Goal: Contribute content: Contribute content

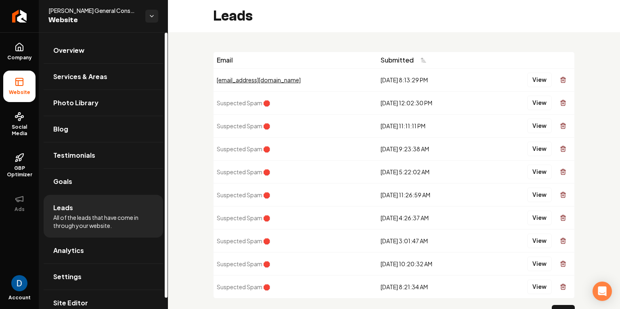
click at [111, 7] on span "[PERSON_NAME] General Construction (TGC)" at bounding box center [93, 10] width 90 height 8
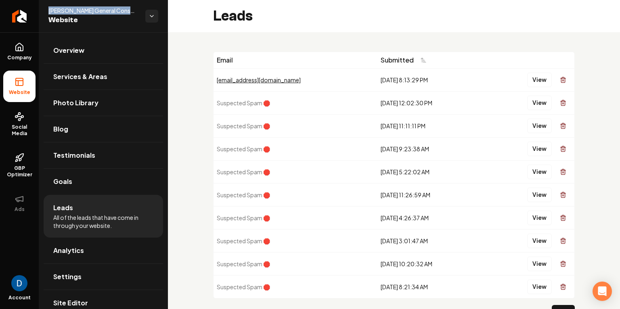
click at [111, 7] on span "[PERSON_NAME] General Construction (TGC)" at bounding box center [93, 10] width 90 height 8
copy span "[PERSON_NAME] General Construction (TGC)"
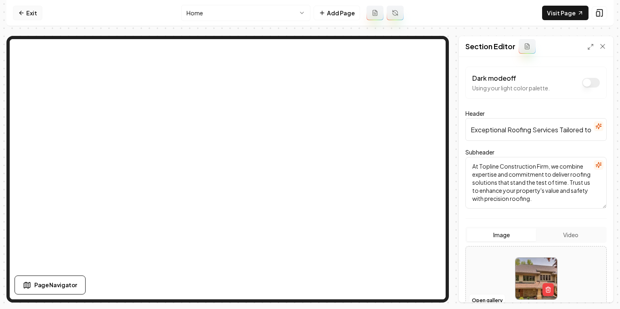
click at [22, 11] on icon at bounding box center [21, 13] width 6 height 6
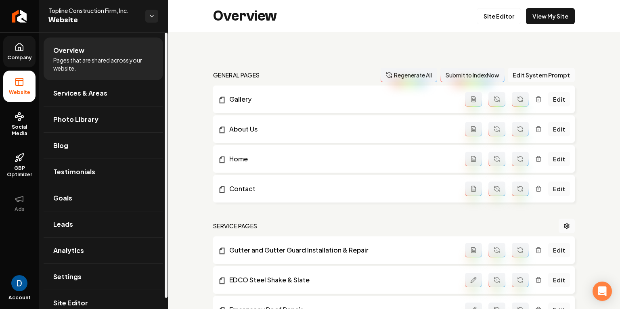
click at [26, 56] on span "Company" at bounding box center [19, 58] width 31 height 6
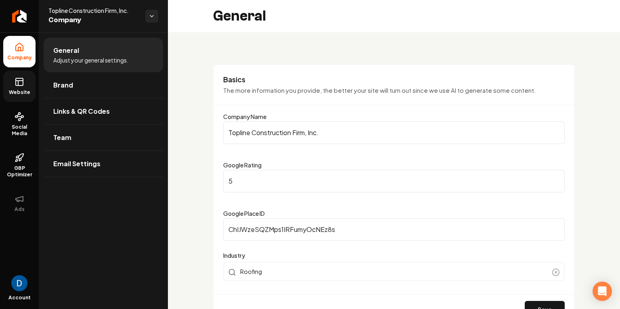
click at [15, 92] on span "Website" at bounding box center [20, 92] width 28 height 6
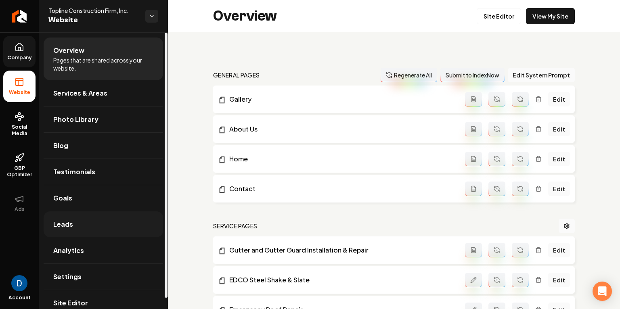
click at [78, 230] on link "Leads" at bounding box center [104, 225] width 120 height 26
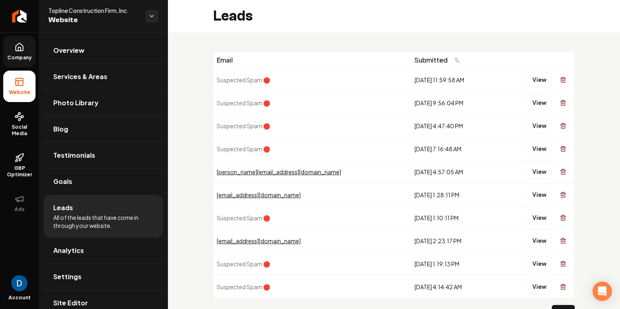
click at [22, 92] on span "Website" at bounding box center [20, 92] width 28 height 6
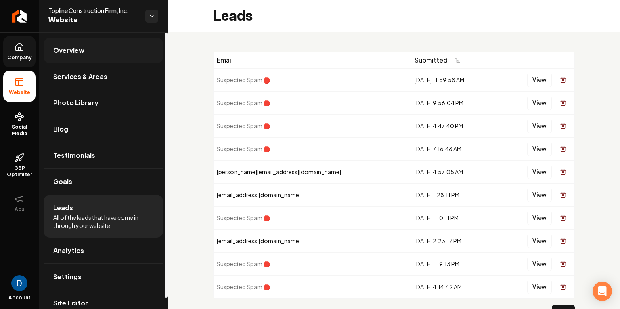
click at [79, 55] on span "Overview" at bounding box center [68, 51] width 31 height 10
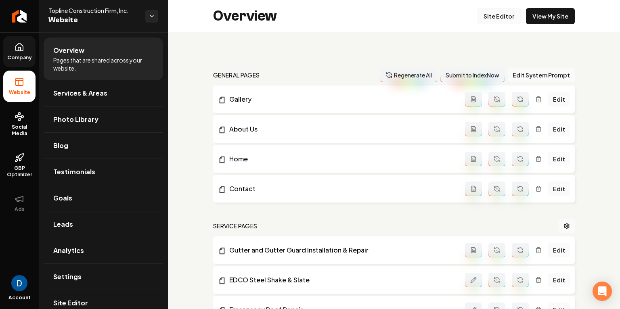
click at [495, 10] on link "Site Editor" at bounding box center [499, 16] width 44 height 16
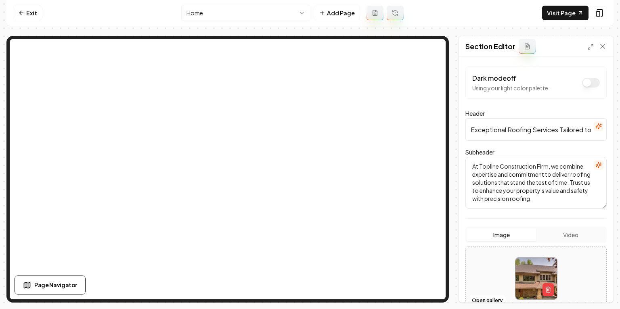
click at [485, 123] on input "Exceptional Roofing Services Tailored to Perfection" at bounding box center [536, 129] width 141 height 23
click at [216, 13] on html "Computer Required This feature is only available on a computer. Please switch t…" at bounding box center [310, 154] width 620 height 309
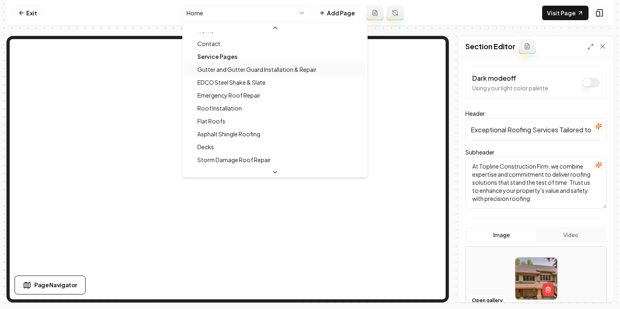
scroll to position [50, 0]
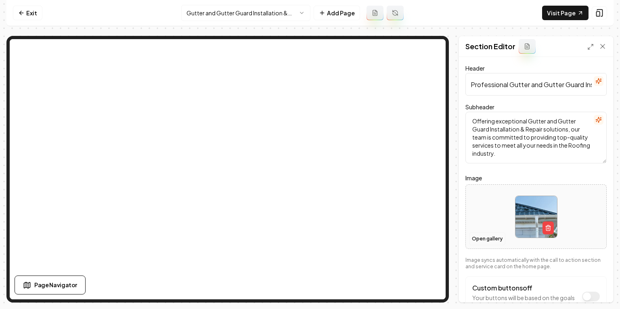
click at [489, 240] on button "Open gallery" at bounding box center [487, 239] width 36 height 13
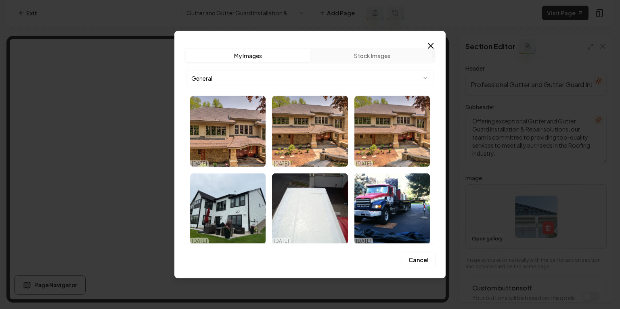
click at [435, 48] on icon "button" at bounding box center [431, 46] width 10 height 10
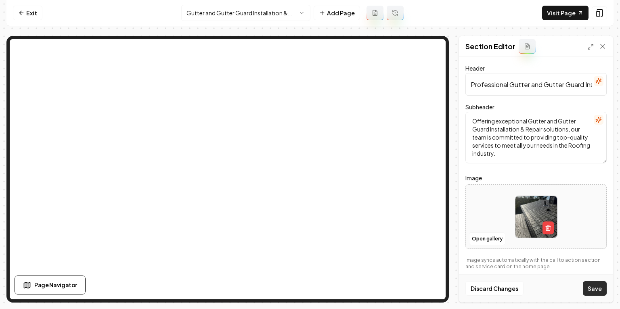
click at [598, 288] on button "Save" at bounding box center [595, 288] width 24 height 15
click at [30, 13] on link "Exit" at bounding box center [27, 13] width 29 height 15
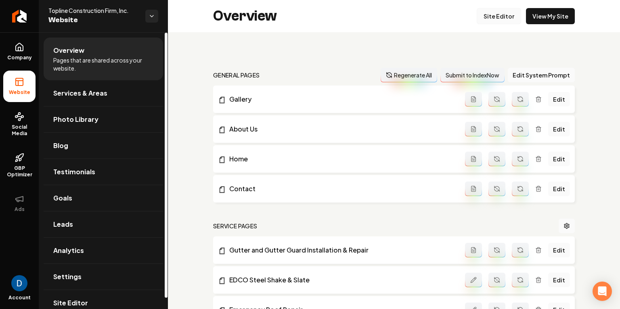
click at [498, 15] on link "Site Editor" at bounding box center [499, 16] width 44 height 16
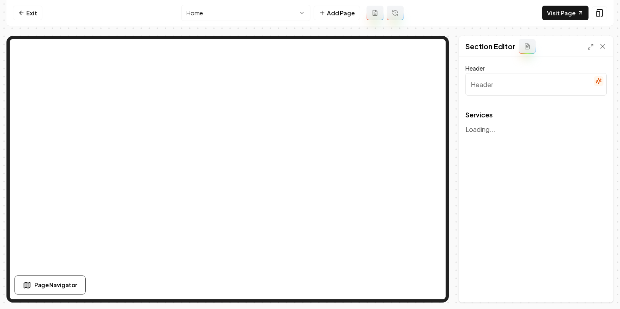
type input "Roofing Solutions for Your Peace of Mind"
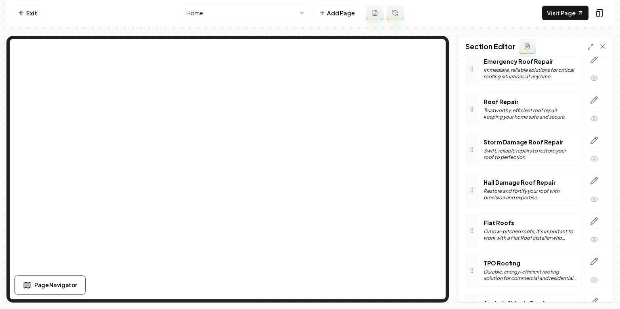
scroll to position [485, 0]
click at [598, 176] on icon "button" at bounding box center [594, 180] width 8 height 8
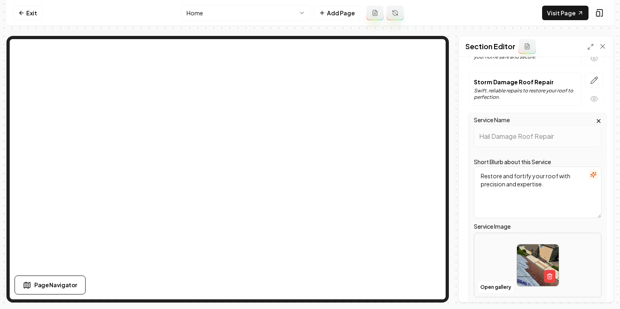
scroll to position [624, 0]
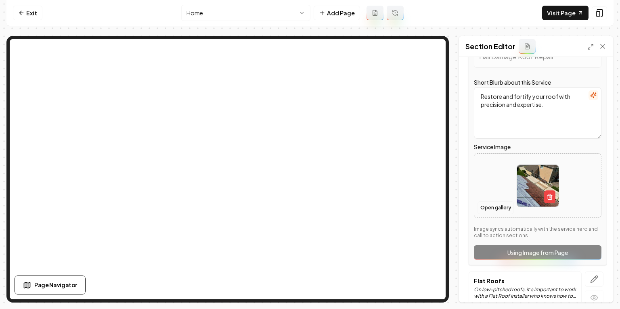
click at [493, 203] on button "Open gallery" at bounding box center [496, 208] width 36 height 13
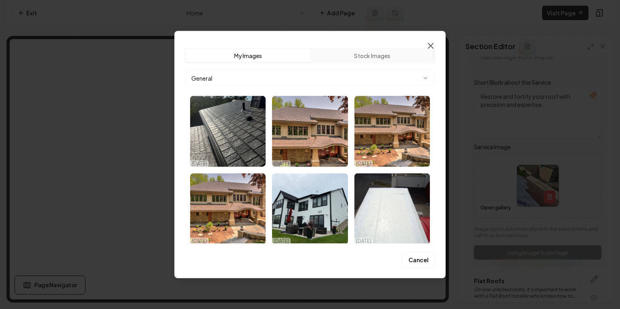
click at [432, 44] on icon "button" at bounding box center [431, 46] width 10 height 10
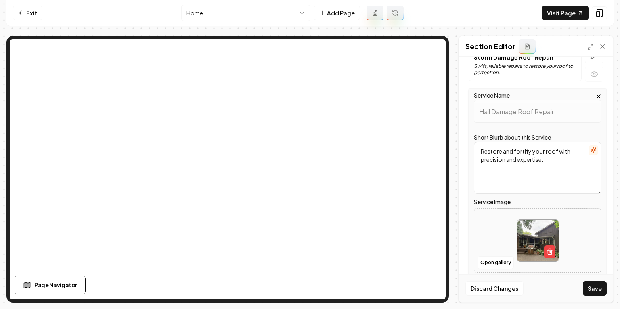
scroll to position [548, 0]
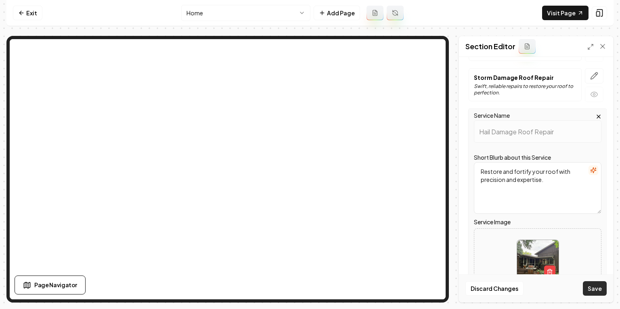
click at [597, 288] on button "Save" at bounding box center [595, 288] width 24 height 15
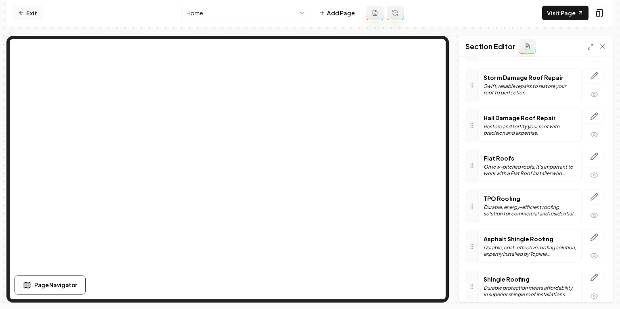
click at [29, 13] on link "Exit" at bounding box center [27, 13] width 29 height 15
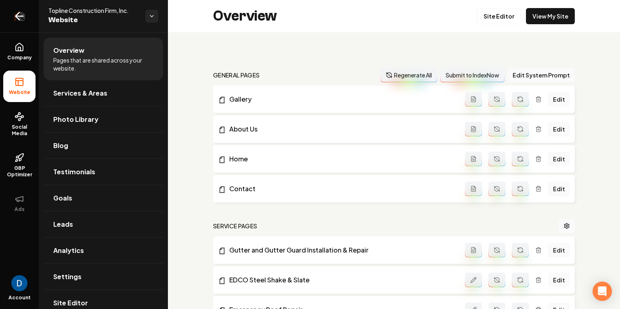
click at [17, 11] on icon "Return to dashboard" at bounding box center [19, 16] width 13 height 13
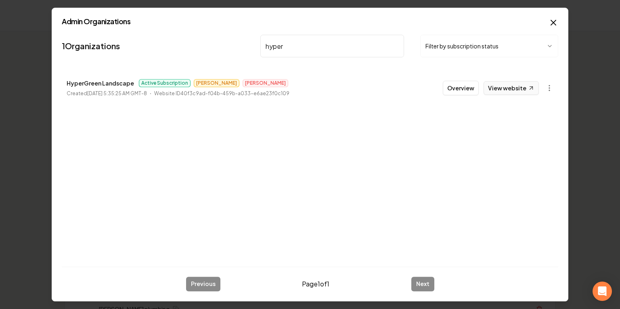
click at [495, 88] on link "View website" at bounding box center [511, 88] width 55 height 14
click at [170, 106] on div "1 Organizations hyper Filter by subscription status HyperGreen Landscape Active…" at bounding box center [310, 145] width 497 height 229
click at [344, 34] on nav "1 Organizations hyper Filter by subscription status" at bounding box center [310, 49] width 497 height 36
click at [323, 55] on input "hyper" at bounding box center [332, 46] width 144 height 23
click at [321, 48] on input "hyper" at bounding box center [332, 46] width 144 height 23
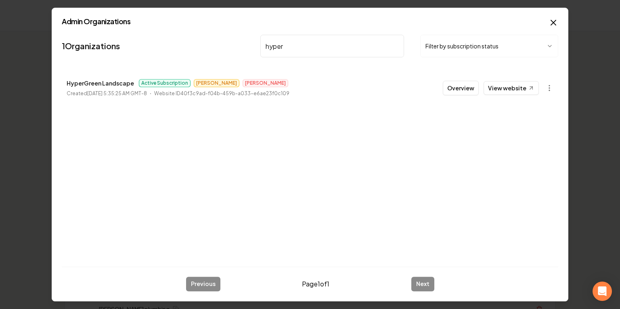
click at [321, 48] on input "hyper" at bounding box center [332, 46] width 144 height 23
paste input "Antz Junk Removal"
type input "Antz Junk Removal"
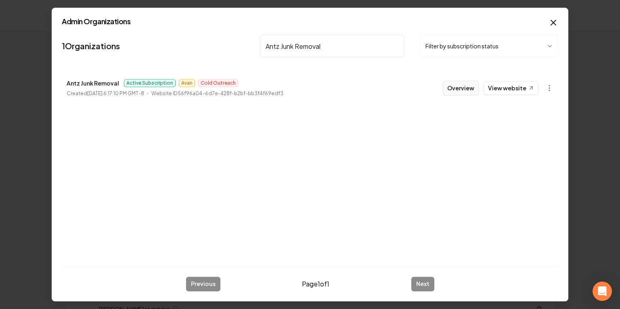
click at [462, 92] on button "Overview" at bounding box center [461, 88] width 36 height 15
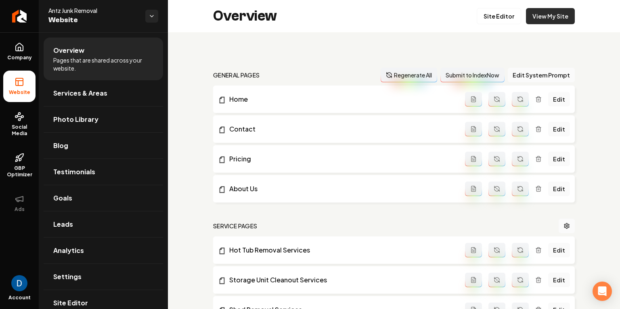
click at [562, 16] on link "View My Site" at bounding box center [550, 16] width 49 height 16
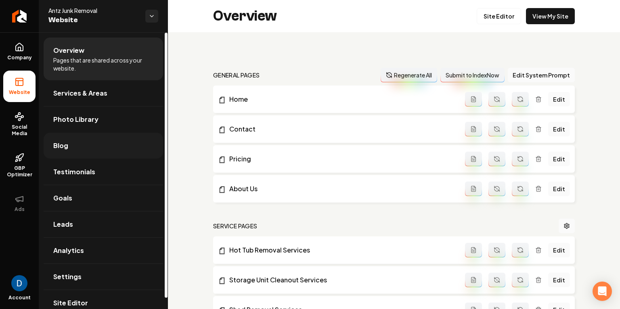
click at [68, 146] on link "Blog" at bounding box center [104, 146] width 120 height 26
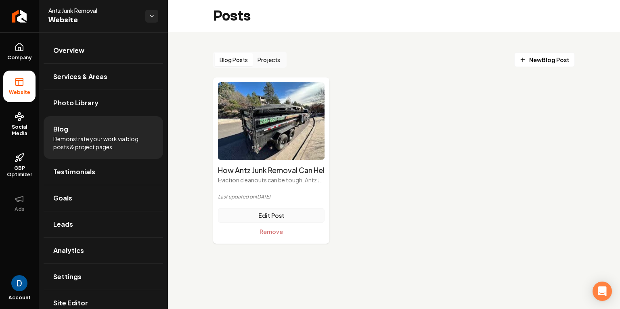
click at [290, 217] on link "Edit Post" at bounding box center [271, 215] width 107 height 15
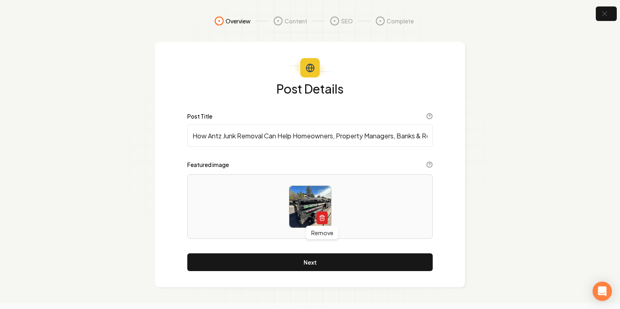
click at [318, 218] on button "button" at bounding box center [322, 218] width 11 height 13
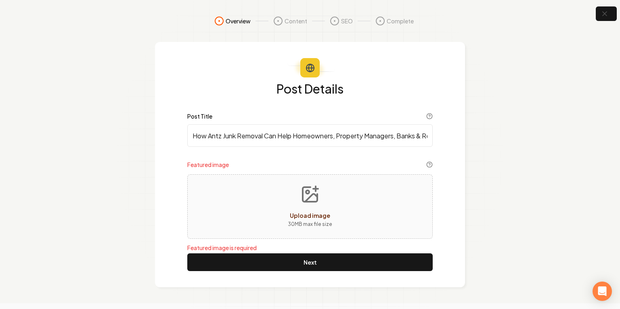
click at [294, 213] on span "Upload image" at bounding box center [310, 215] width 40 height 7
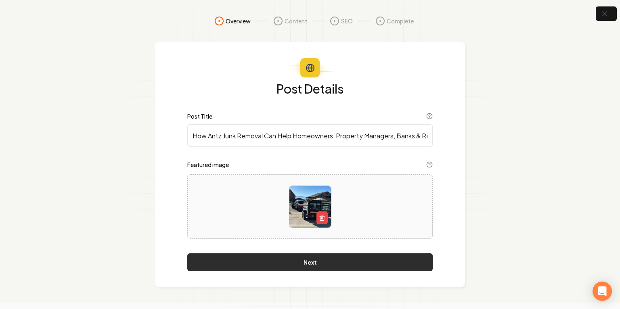
click at [321, 261] on button "Next" at bounding box center [310, 263] width 246 height 18
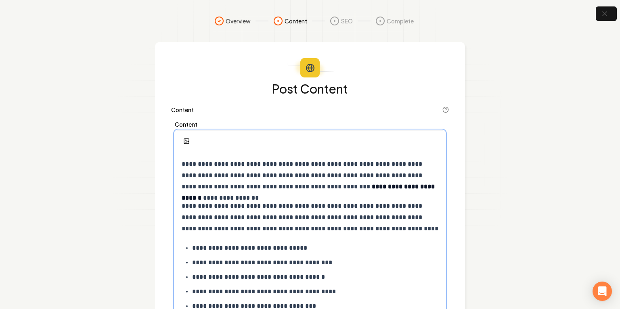
click at [250, 164] on p "**********" at bounding box center [310, 176] width 257 height 34
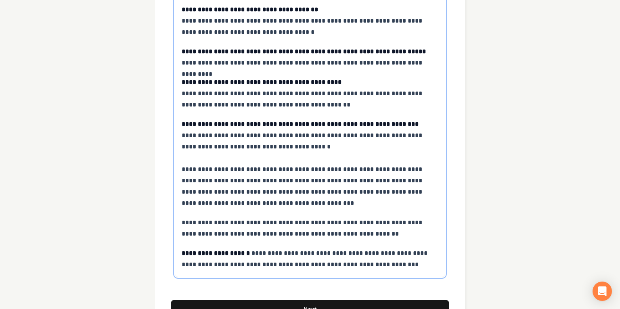
scroll to position [2032, 0]
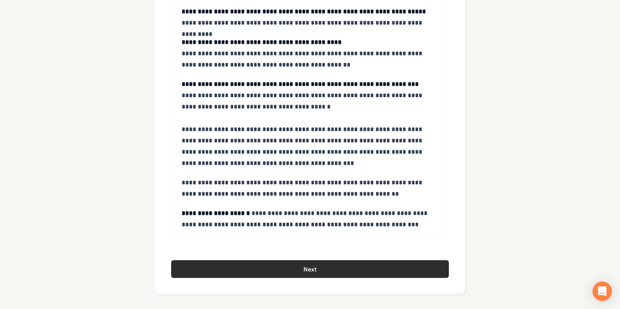
click at [296, 263] on button "Next" at bounding box center [310, 269] width 278 height 18
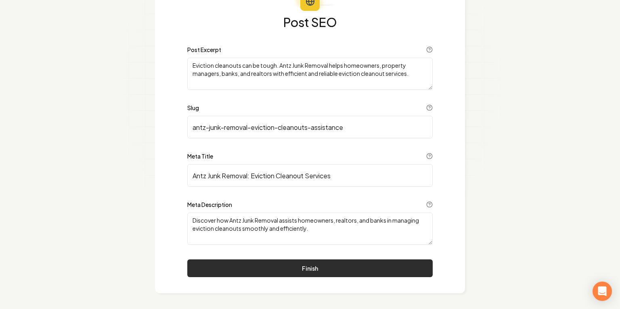
click at [280, 264] on button "Finish" at bounding box center [310, 269] width 246 height 18
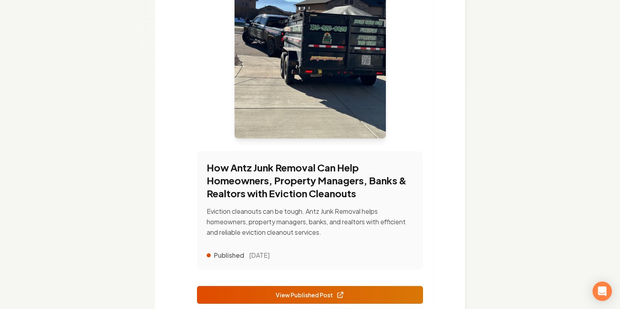
scroll to position [199, 0]
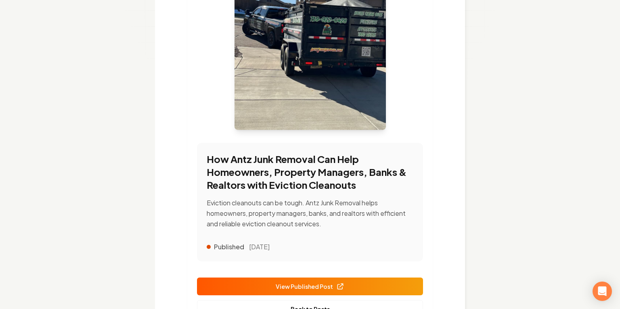
click at [314, 284] on span "View Published Post" at bounding box center [310, 287] width 69 height 8
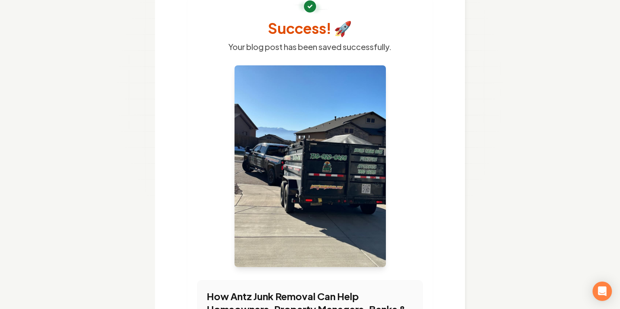
scroll to position [39, 0]
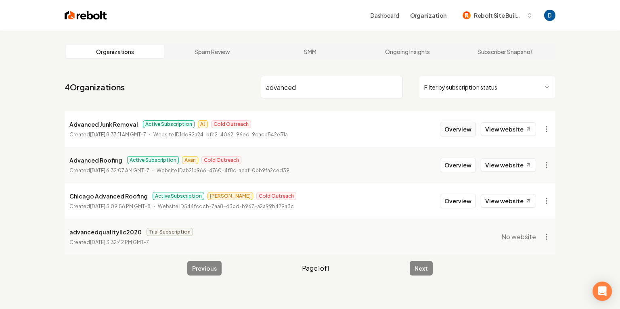
type input "advanced"
click at [474, 135] on button "Overview" at bounding box center [458, 129] width 36 height 15
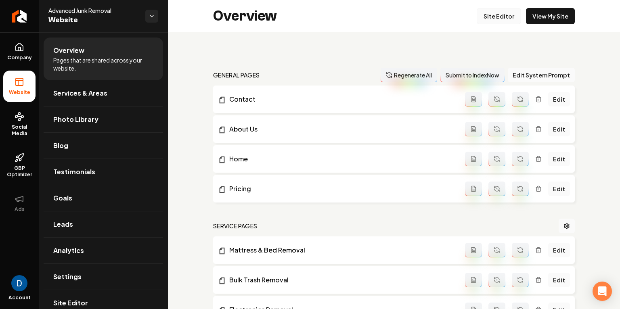
click at [490, 15] on link "Site Editor" at bounding box center [499, 16] width 44 height 16
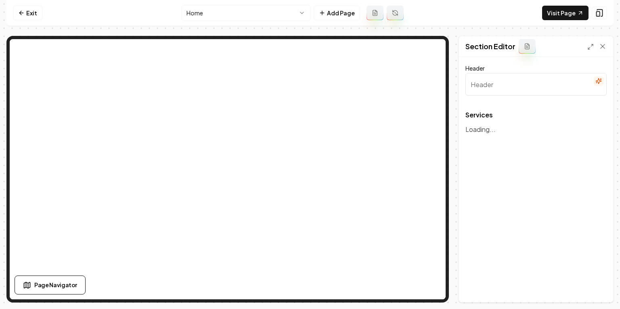
type input "Our Expert Junk Removal Services"
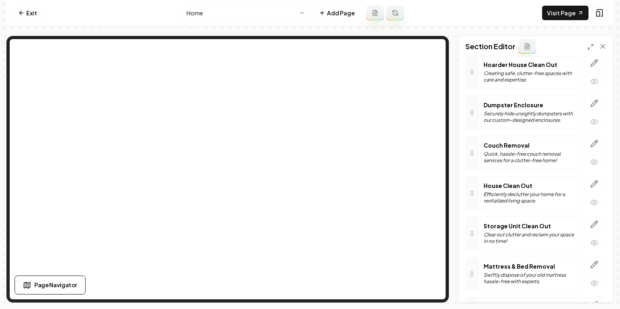
scroll to position [654, 0]
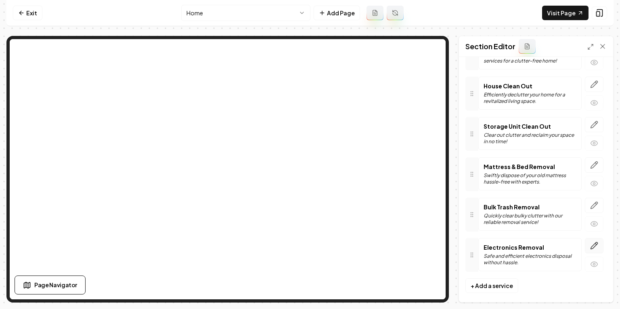
click at [593, 242] on icon "button" at bounding box center [594, 246] width 8 height 8
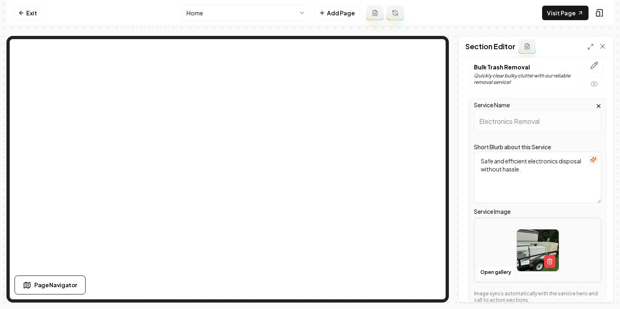
scroll to position [793, 0]
click at [496, 269] on button "Open gallery" at bounding box center [496, 273] width 36 height 13
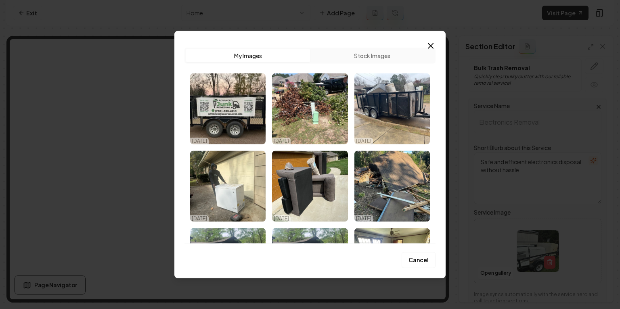
click at [424, 43] on div "Upload My Images Stock Images 10/07/25 09/16/25 09/16/25 09/16/25 09/16/25 09/1…" at bounding box center [310, 142] width 251 height 203
click at [426, 43] on icon "button" at bounding box center [431, 46] width 10 height 10
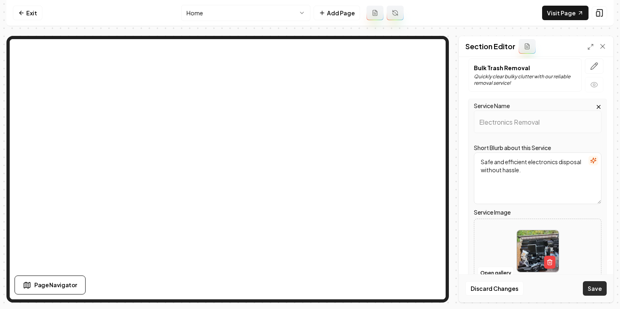
click at [594, 288] on button "Save" at bounding box center [595, 288] width 24 height 15
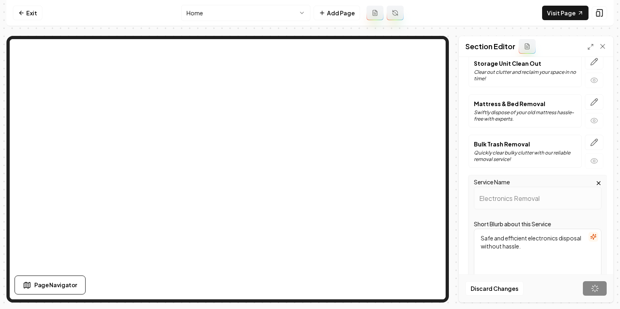
scroll to position [654, 0]
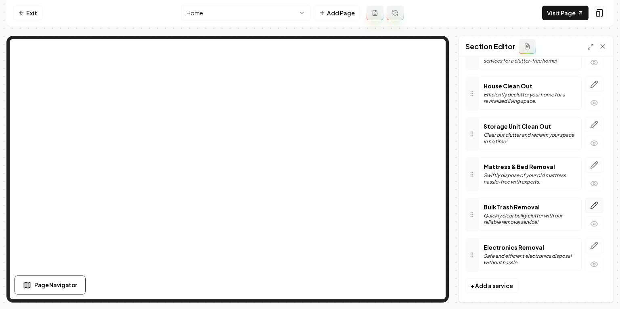
click at [595, 202] on icon "button" at bounding box center [594, 206] width 8 height 8
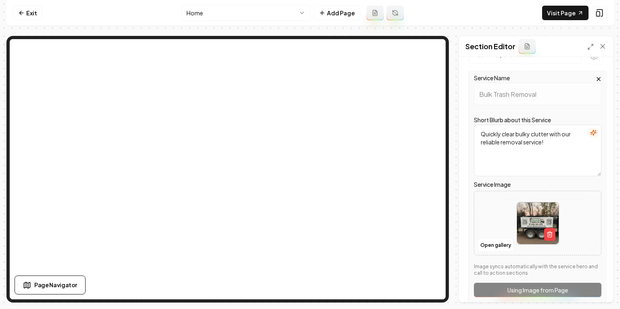
scroll to position [800, 0]
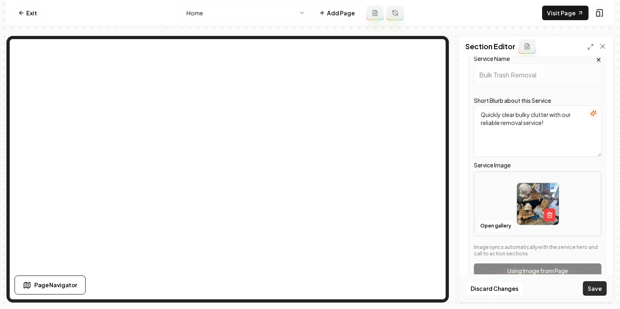
click at [605, 293] on button "Save" at bounding box center [595, 288] width 24 height 15
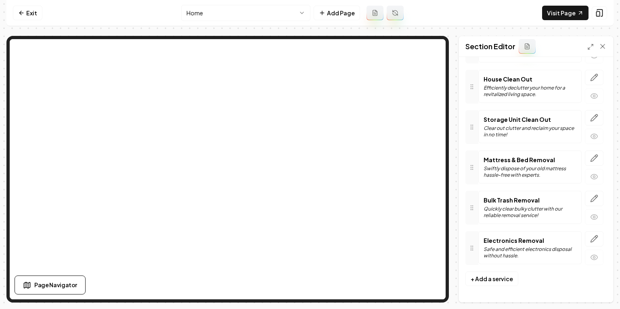
scroll to position [654, 0]
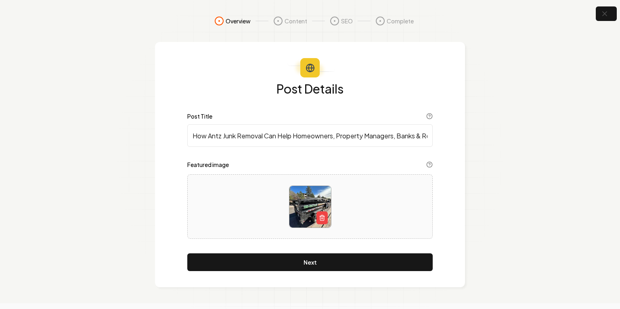
type input "How Antz Junk Removal Can Help Homeowners, Property Managers, Banks & Realtors …"
click at [608, 13] on icon "button" at bounding box center [605, 14] width 10 height 10
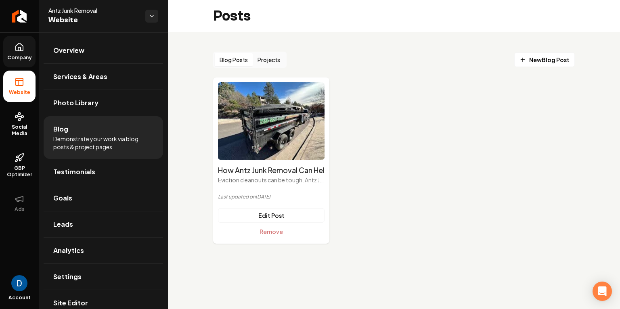
click at [8, 61] on link "Company" at bounding box center [19, 51] width 32 height 31
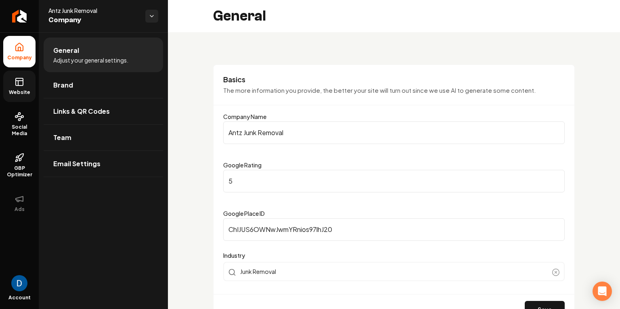
click at [35, 77] on link "Website" at bounding box center [19, 86] width 32 height 31
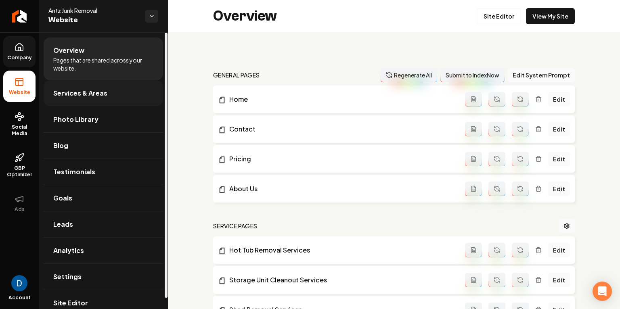
scroll to position [11, 0]
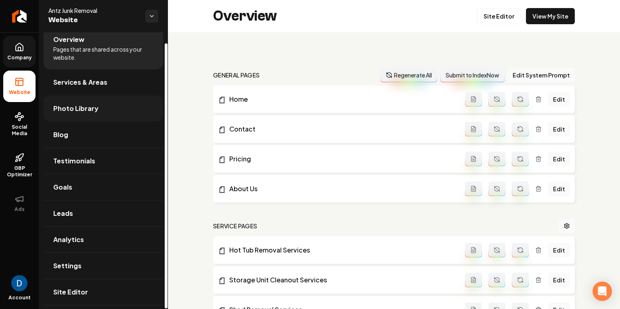
click at [79, 113] on link "Photo Library" at bounding box center [104, 109] width 120 height 26
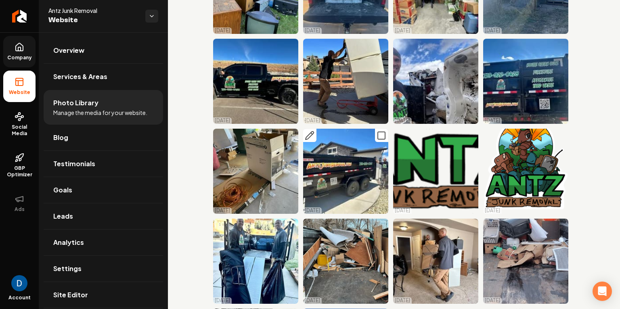
scroll to position [149, 0]
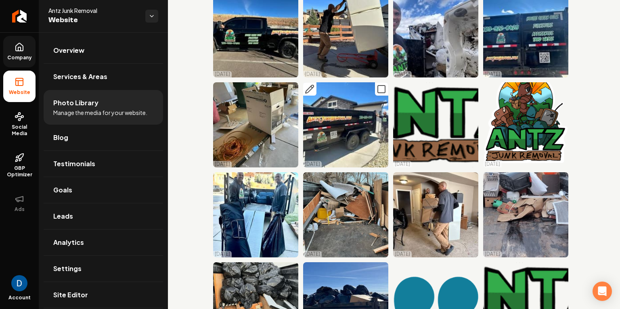
click at [367, 127] on img "Main content area" at bounding box center [345, 124] width 85 height 85
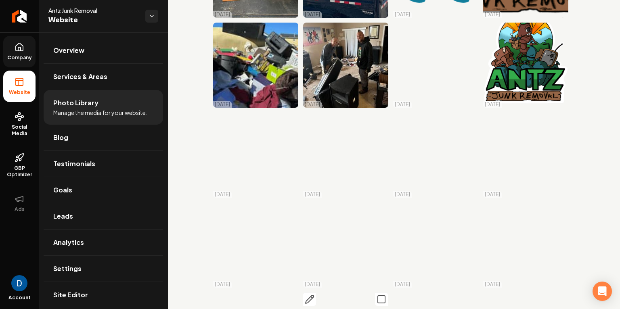
scroll to position [457, 0]
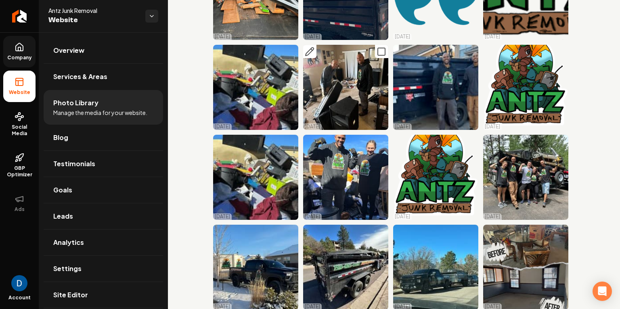
click at [359, 74] on img "Main content area" at bounding box center [345, 87] width 85 height 85
click at [382, 52] on icon "Main content area" at bounding box center [382, 52] width 10 height 10
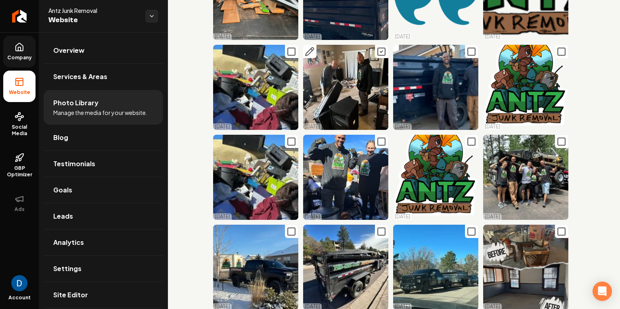
click at [352, 69] on img "Main content area" at bounding box center [345, 87] width 85 height 85
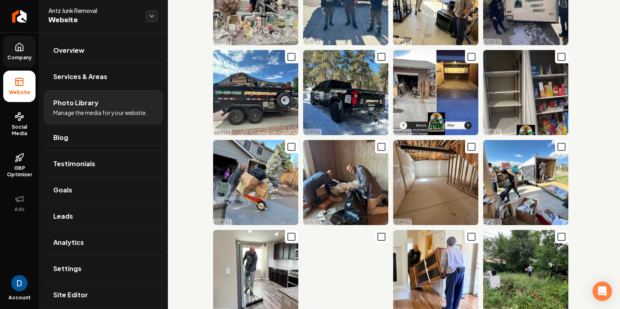
scroll to position [1094, 0]
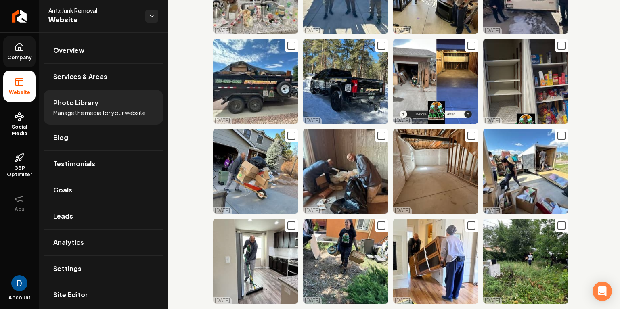
drag, startPoint x: 354, startPoint y: 73, endPoint x: 341, endPoint y: 76, distance: 13.2
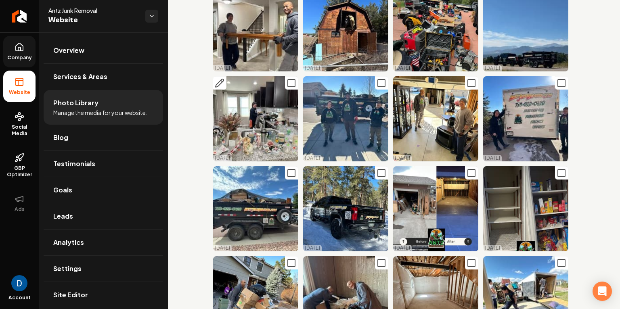
scroll to position [992, 0]
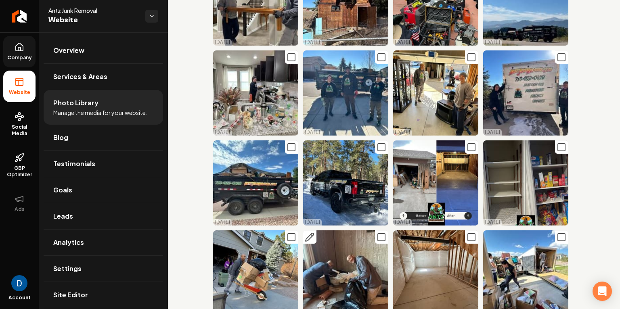
click at [359, 263] on img "Main content area" at bounding box center [345, 273] width 85 height 85
click at [311, 239] on icon "Main content area" at bounding box center [310, 238] width 10 height 10
click at [362, 275] on img "Main content area" at bounding box center [345, 273] width 85 height 85
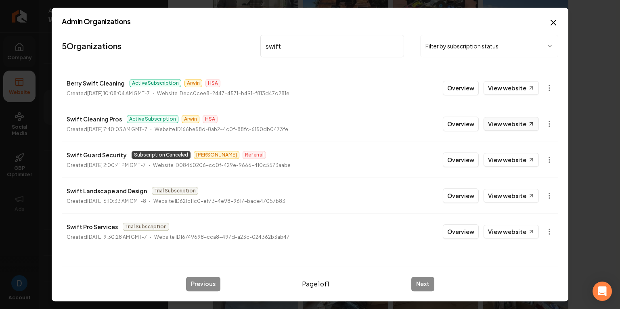
type input "swift"
click at [506, 121] on link "View website" at bounding box center [511, 124] width 55 height 14
